Goal: Task Accomplishment & Management: Manage account settings

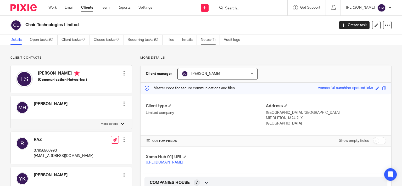
click at [206, 37] on link "Notes (1)" at bounding box center [210, 40] width 19 height 10
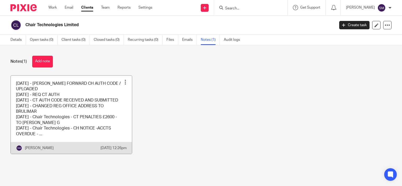
click at [116, 109] on link at bounding box center [71, 115] width 121 height 78
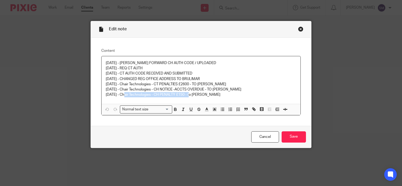
drag, startPoint x: 189, startPoint y: 95, endPoint x: 122, endPoint y: 96, distance: 67.5
click at [122, 96] on p "[DATE] - Chair Technologies - CH PENALTY £150 - to [PERSON_NAME]" at bounding box center [201, 94] width 191 height 5
copy p "Chair Technologies - CH PENALTY £150 -"
click at [293, 137] on input "Save" at bounding box center [294, 136] width 24 height 11
